Goal: Navigation & Orientation: Find specific page/section

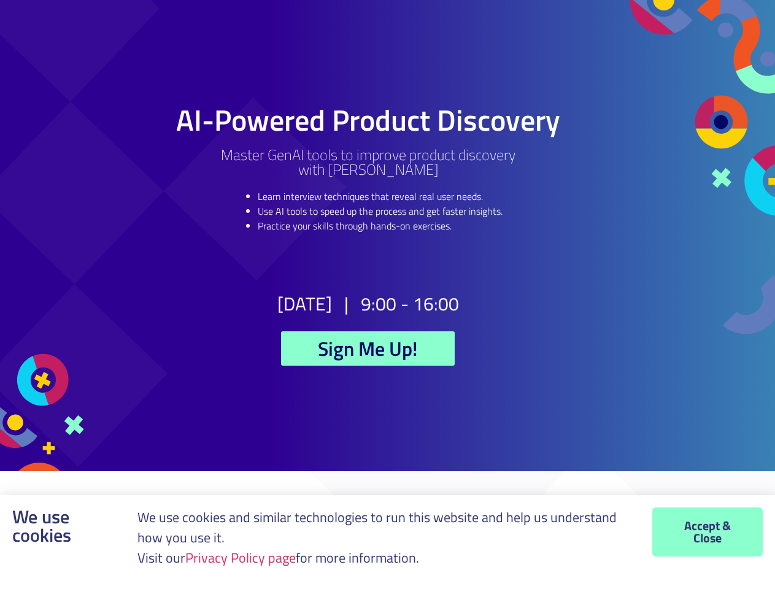
click at [387, 294] on h2 "9:00 - 16:00" at bounding box center [410, 303] width 98 height 18
click at [244, 558] on link "Privacy Policy page" at bounding box center [240, 557] width 110 height 21
